Goal: Task Accomplishment & Management: Manage account settings

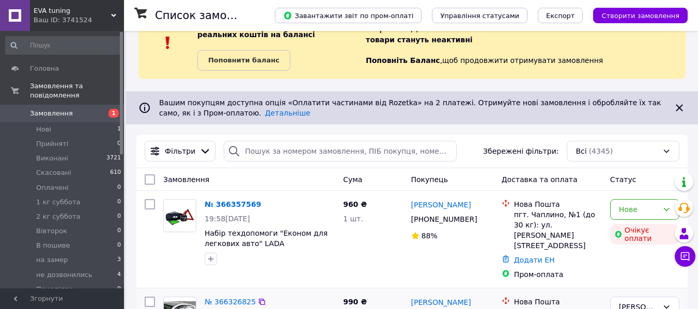
scroll to position [155, 0]
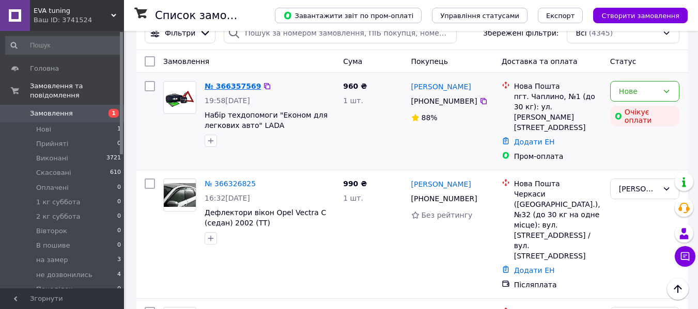
click at [238, 83] on link "№ 366357569" at bounding box center [232, 86] width 56 height 8
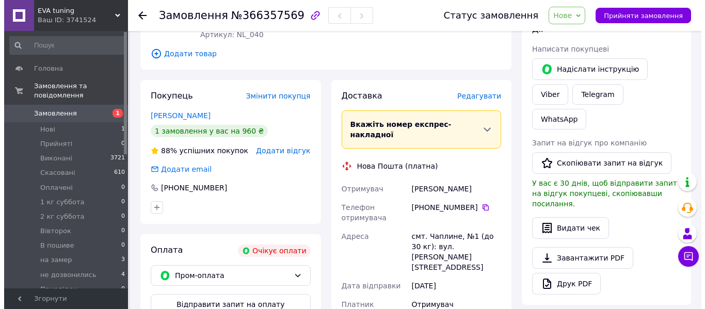
scroll to position [155, 0]
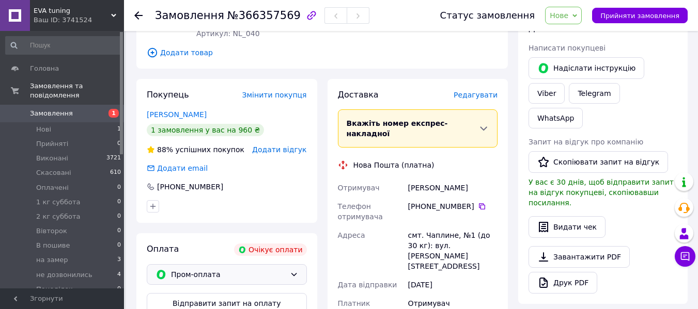
click at [292, 271] on icon at bounding box center [294, 275] width 8 height 8
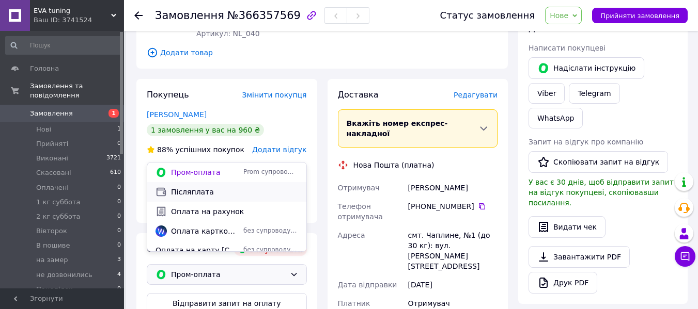
click at [197, 195] on span "Післяплата" at bounding box center [234, 192] width 127 height 10
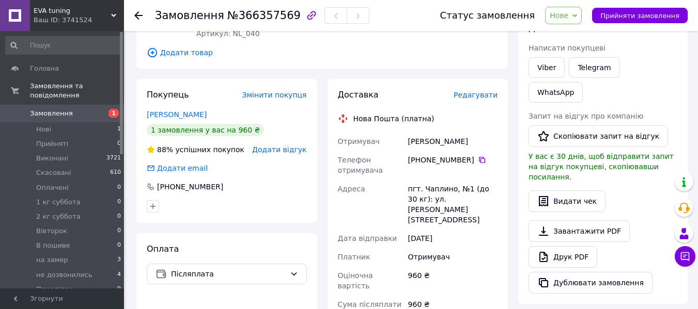
click at [482, 91] on span "Редагувати" at bounding box center [475, 95] width 44 height 8
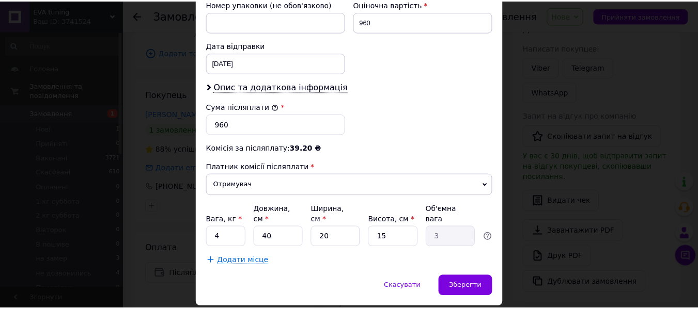
scroll to position [479, 0]
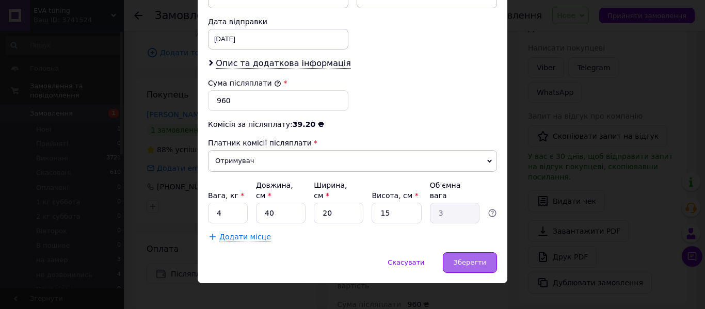
click at [479, 260] on div "Зберегти" at bounding box center [470, 263] width 54 height 21
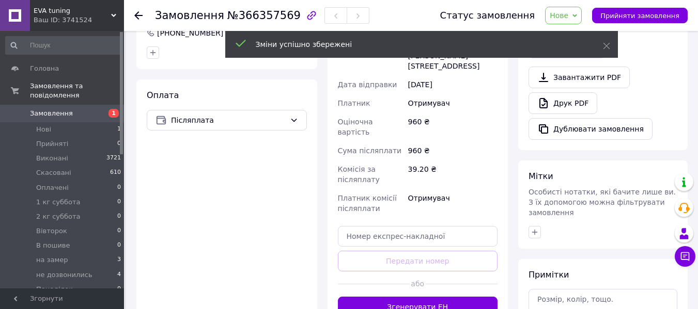
scroll to position [310, 0]
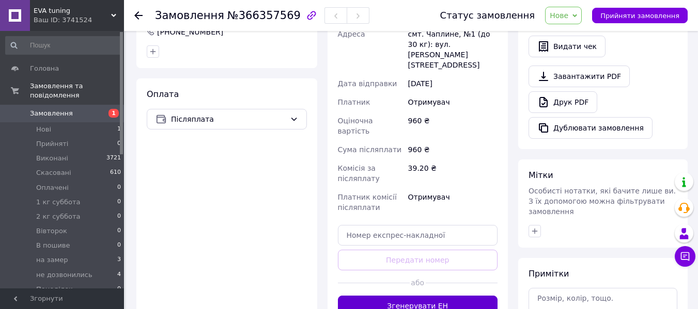
click at [410, 296] on button "Згенерувати ЕН" at bounding box center [418, 306] width 160 height 21
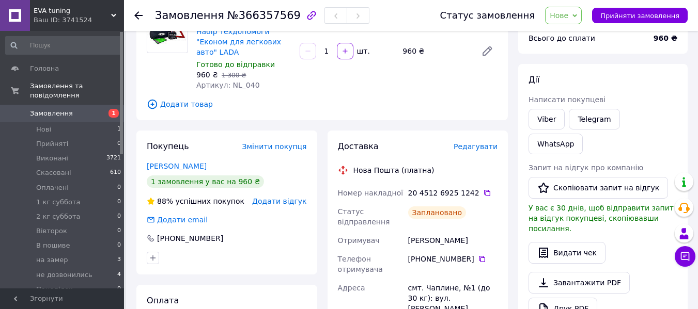
scroll to position [52, 0]
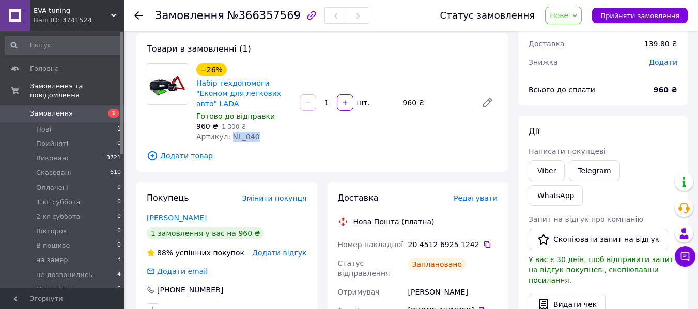
drag, startPoint x: 228, startPoint y: 127, endPoint x: 255, endPoint y: 127, distance: 26.9
click at [255, 132] on div "Артикул: NL_040" at bounding box center [243, 137] width 95 height 10
copy span "NL_040"
click at [483, 241] on icon at bounding box center [487, 245] width 8 height 8
drag, startPoint x: 152, startPoint y: 13, endPoint x: 282, endPoint y: 15, distance: 130.2
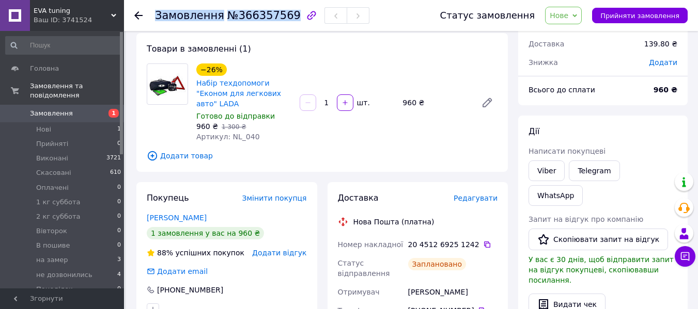
click at [282, 15] on div "Замовлення №366357569 Статус замовлення Нове Прийнято Виконано Скасовано Оплаче…" at bounding box center [410, 15] width 553 height 31
copy h1 "Замовлення №366357569"
click at [577, 17] on icon at bounding box center [574, 15] width 5 height 5
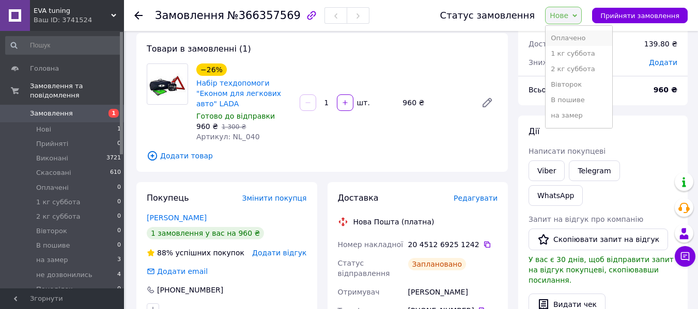
scroll to position [89, 0]
click at [599, 120] on li "[PERSON_NAME]" at bounding box center [578, 117] width 67 height 15
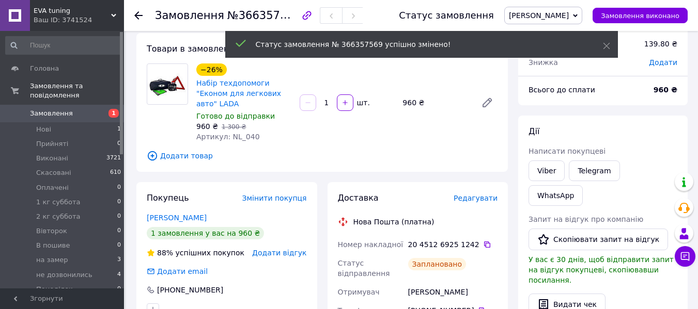
click at [140, 15] on use at bounding box center [138, 15] width 8 height 8
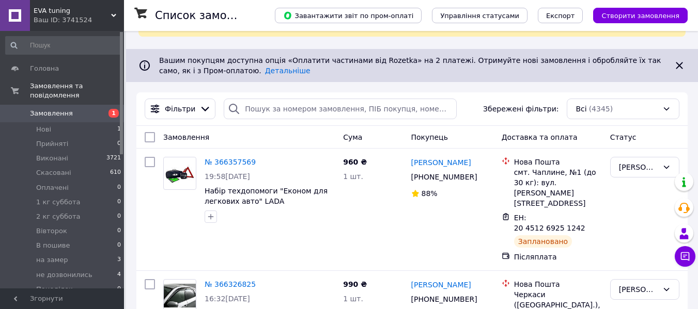
scroll to position [103, 0]
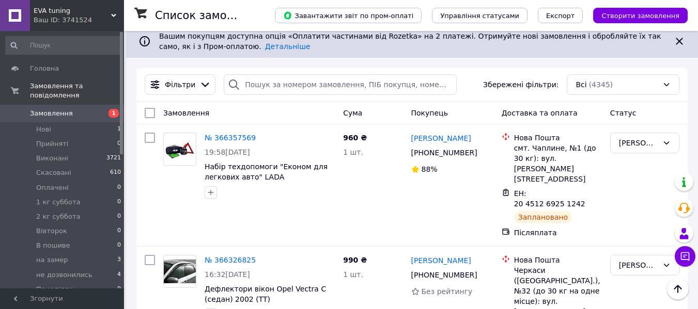
click at [111, 13] on span "EVA tuning" at bounding box center [72, 10] width 77 height 9
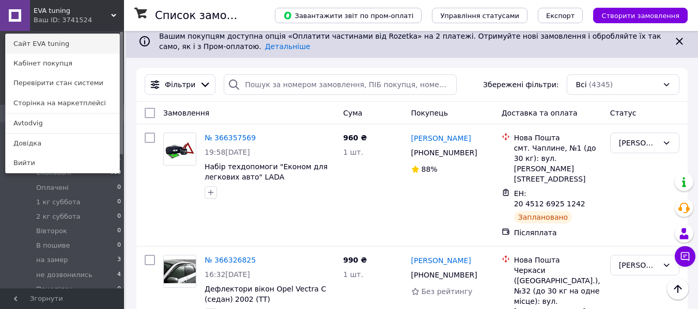
click at [87, 44] on link "Сайт EVA tuning" at bounding box center [63, 44] width 114 height 20
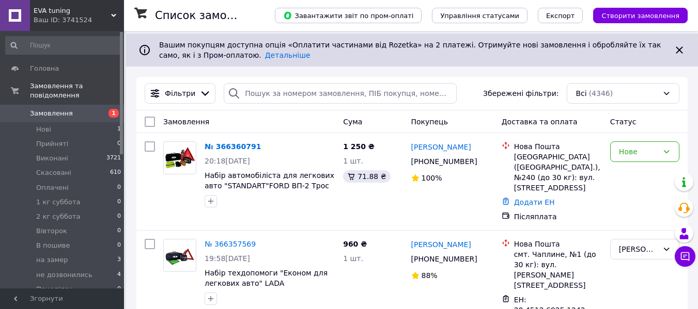
scroll to position [103, 0]
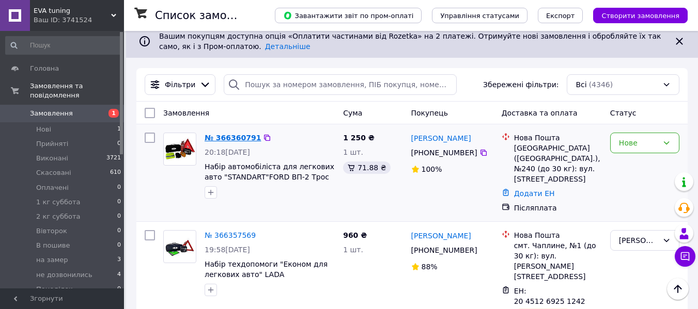
click at [229, 138] on link "№ 366360791" at bounding box center [232, 138] width 56 height 8
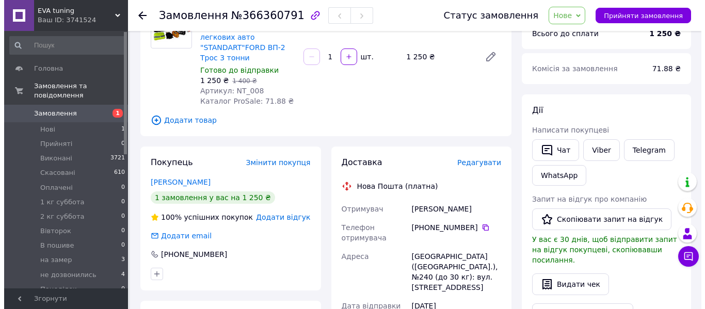
scroll to position [207, 0]
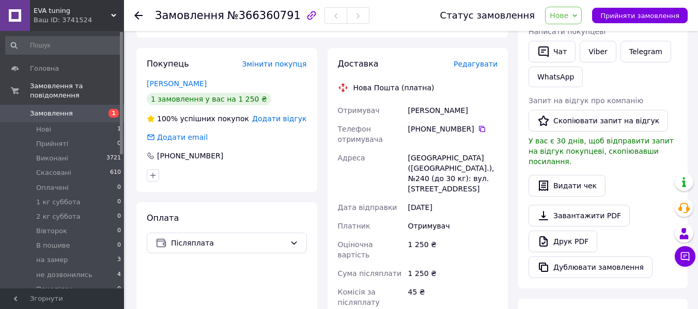
click at [486, 66] on span "Редагувати" at bounding box center [475, 64] width 44 height 8
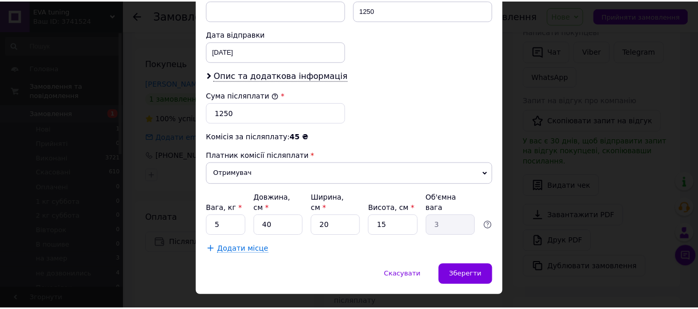
scroll to position [479, 0]
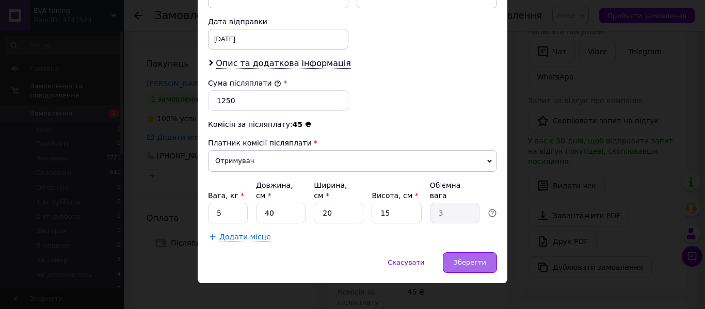
click at [483, 259] on span "Зберегти" at bounding box center [470, 263] width 33 height 8
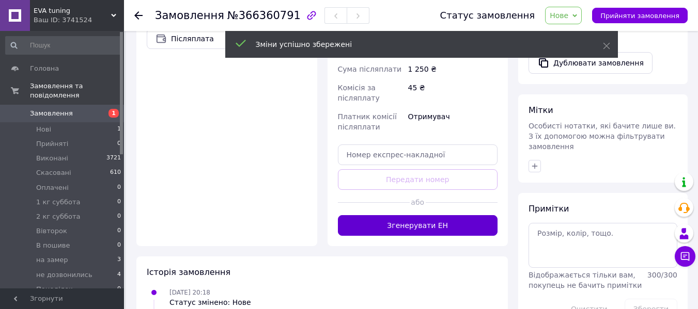
scroll to position [413, 0]
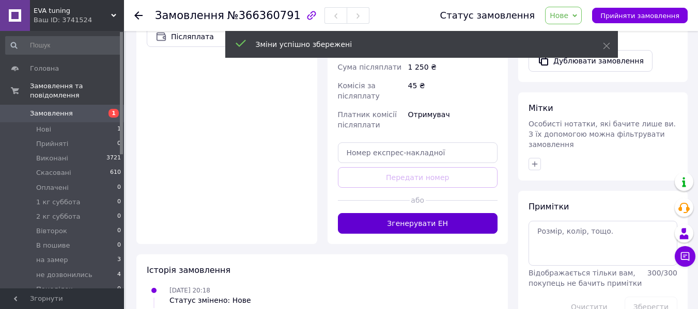
click at [404, 213] on button "Згенерувати ЕН" at bounding box center [418, 223] width 160 height 21
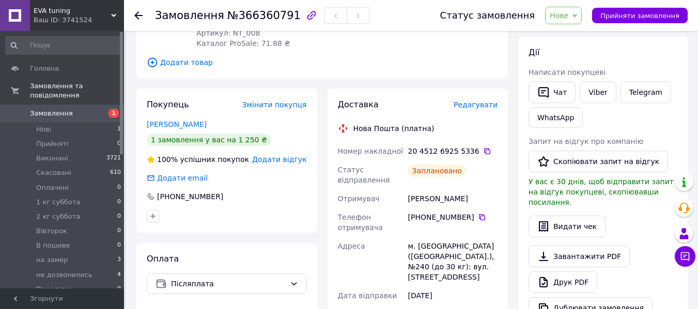
scroll to position [52, 0]
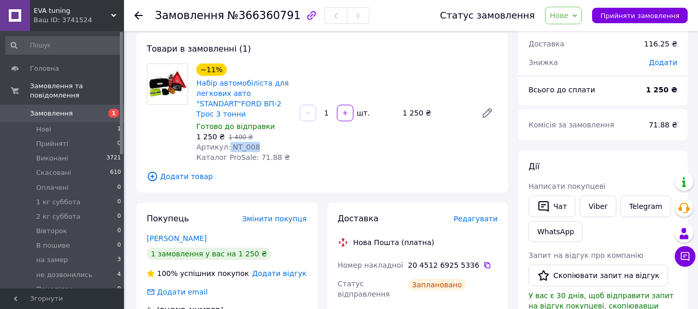
drag, startPoint x: 226, startPoint y: 147, endPoint x: 255, endPoint y: 146, distance: 28.9
click at [255, 146] on div "Артикул: NT_008" at bounding box center [243, 147] width 95 height 10
copy span "NT_008"
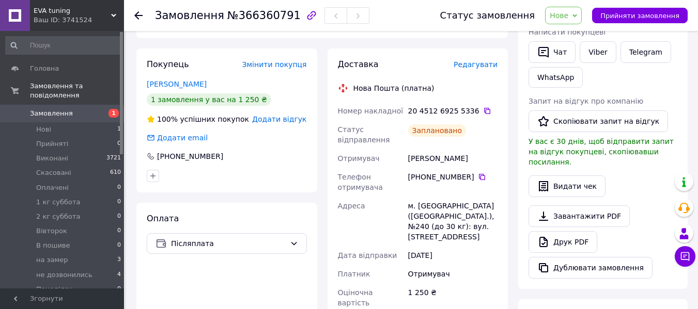
scroll to position [207, 0]
click at [483, 106] on icon at bounding box center [487, 110] width 8 height 8
drag, startPoint x: 151, startPoint y: 13, endPoint x: 280, endPoint y: 25, distance: 129.7
click at [280, 25] on div "Замовлення №366360791 Статус замовлення Нове Прийнято Виконано Скасовано Оплаче…" at bounding box center [410, 15] width 553 height 31
copy h1 "Замовлення №366360791"
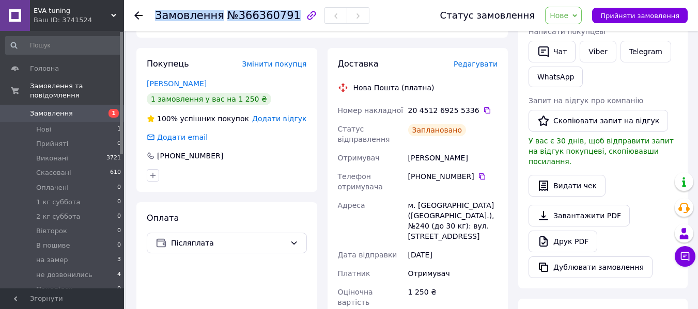
click at [581, 12] on span "Нове" at bounding box center [563, 16] width 37 height 18
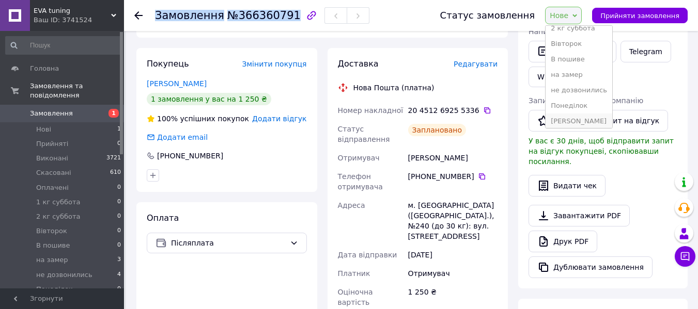
scroll to position [89, 0]
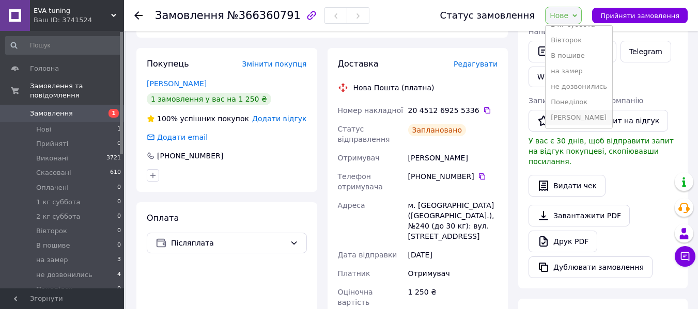
click at [580, 119] on li "[PERSON_NAME]" at bounding box center [578, 117] width 67 height 15
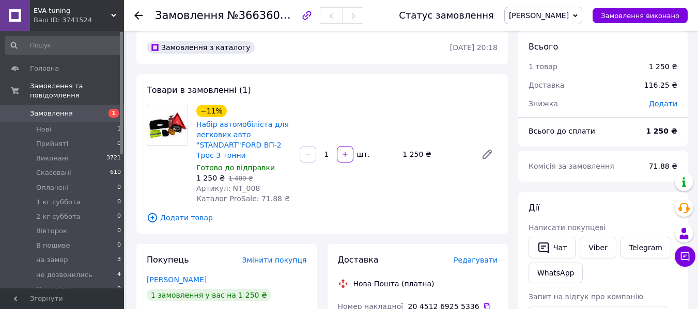
scroll to position [0, 0]
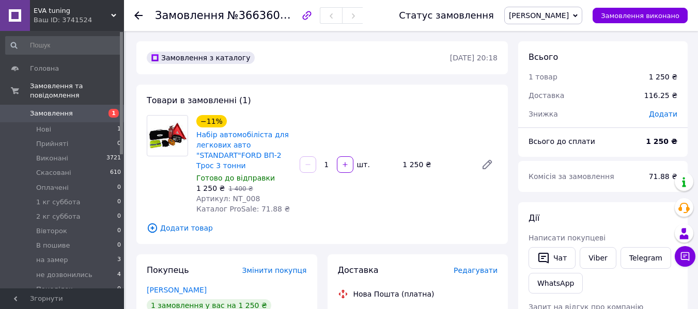
click at [138, 14] on icon at bounding box center [138, 15] width 8 height 8
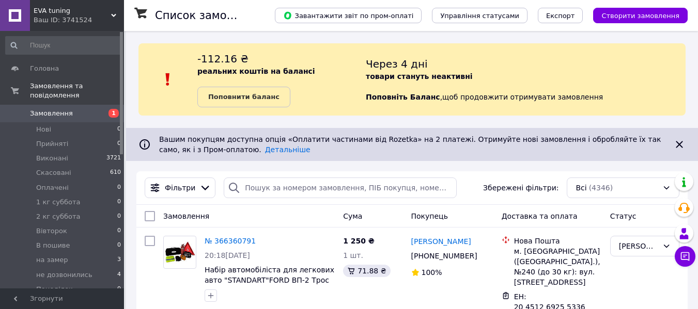
click at [114, 13] on icon at bounding box center [113, 15] width 5 height 5
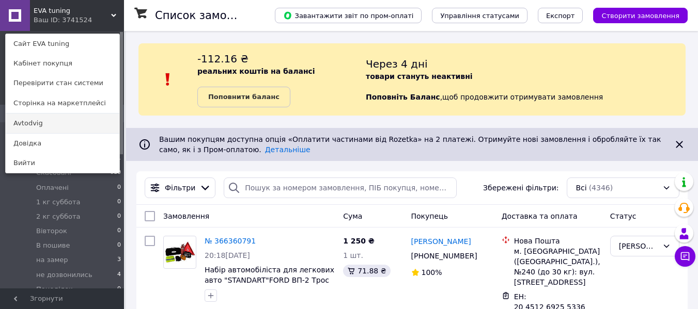
click at [83, 128] on link "Avtodvig" at bounding box center [63, 124] width 114 height 20
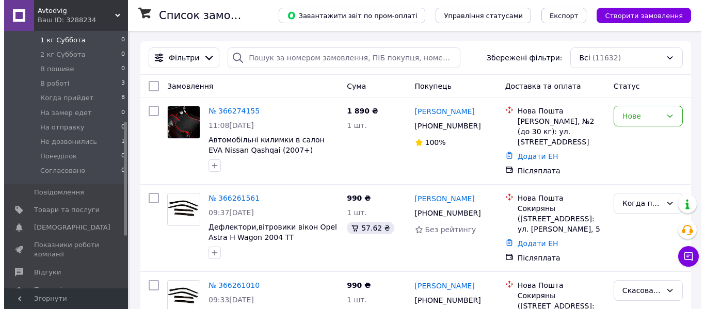
scroll to position [207, 0]
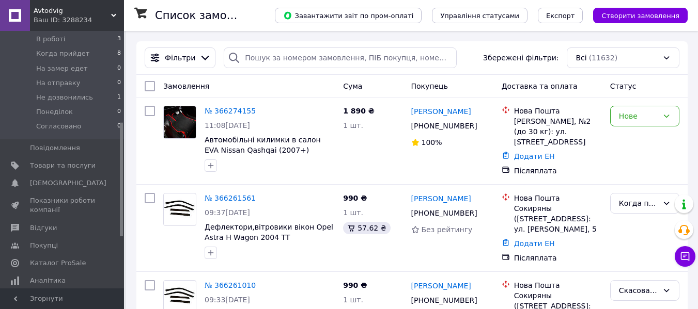
click at [57, 179] on span "[DEMOGRAPHIC_DATA]" at bounding box center [68, 183] width 76 height 9
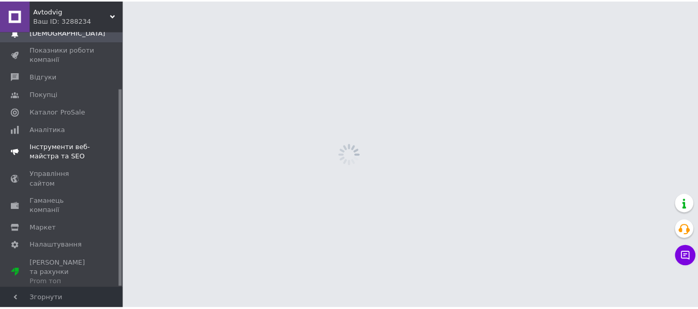
scroll to position [74, 0]
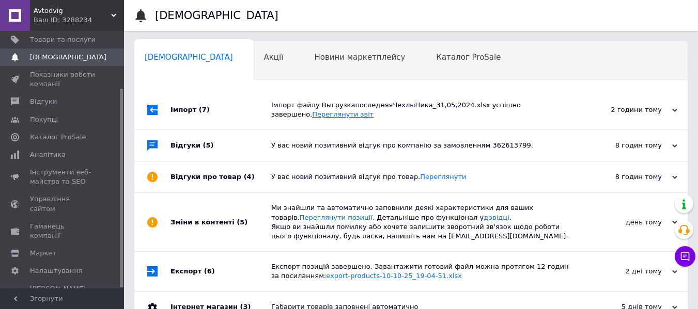
click at [373, 111] on link "Переглянути звіт" at bounding box center [342, 115] width 61 height 8
